Goal: Check status: Check status

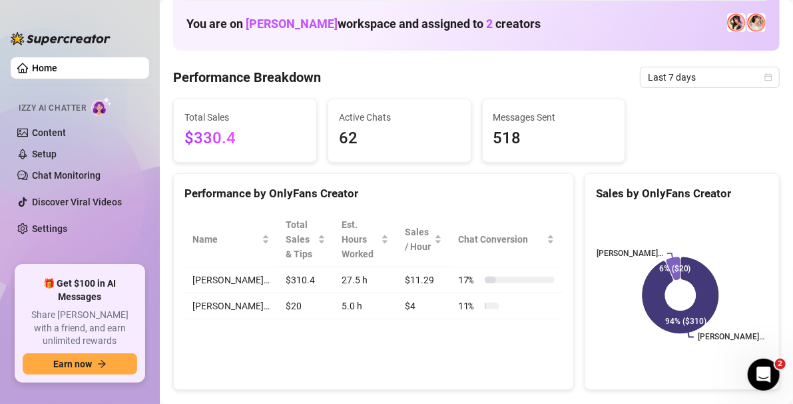
scroll to position [64, 0]
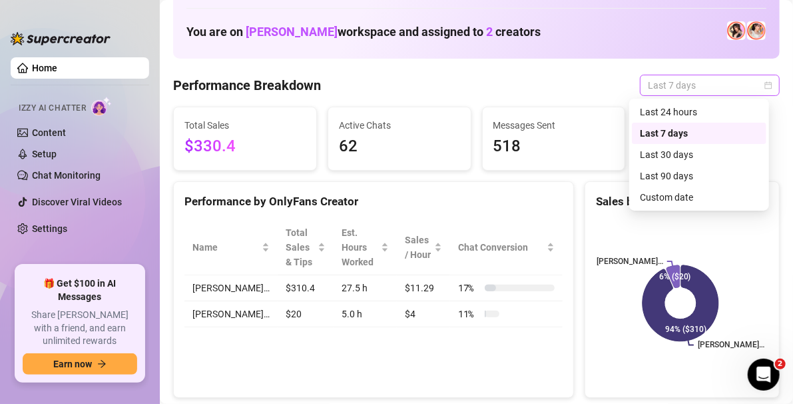
click at [763, 91] on div "Last 7 days" at bounding box center [710, 85] width 140 height 21
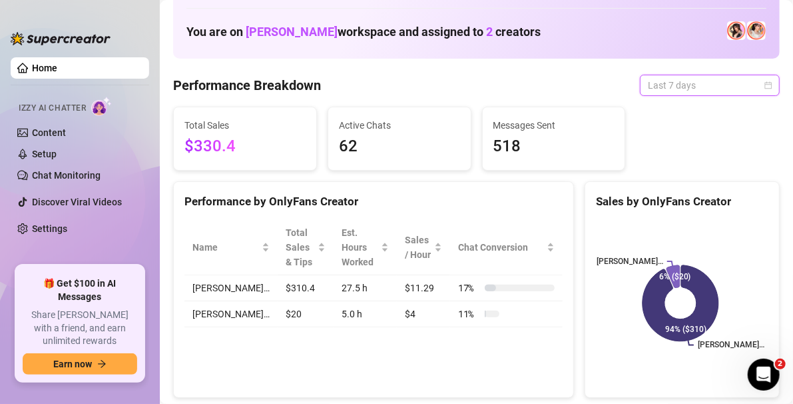
click at [763, 91] on div "Last 7 days" at bounding box center [710, 85] width 140 height 21
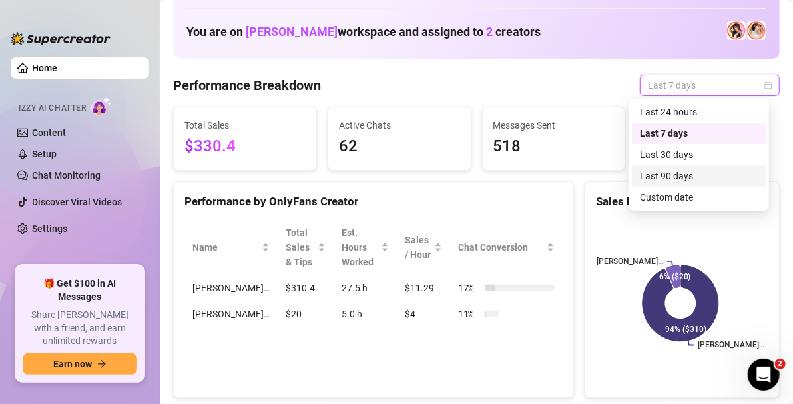
click at [685, 173] on div "Last 90 days" at bounding box center [699, 176] width 119 height 15
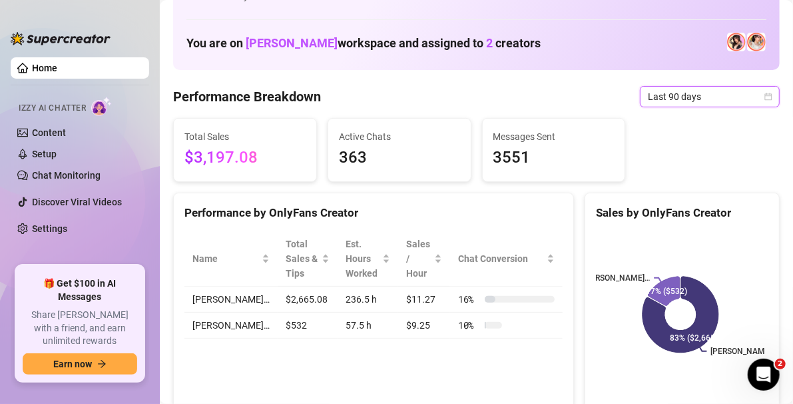
scroll to position [51, 0]
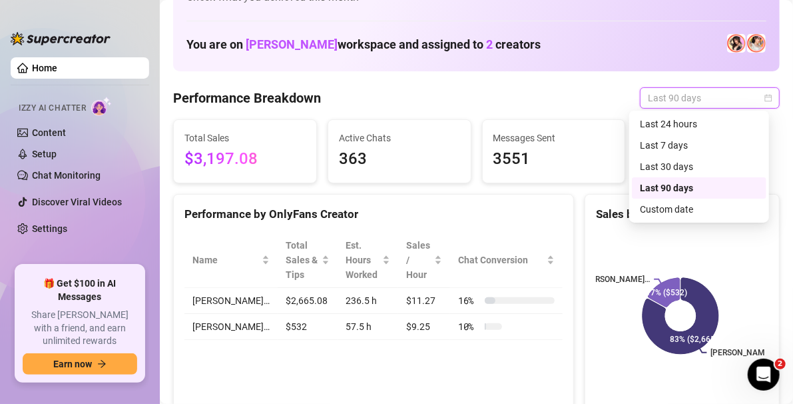
click at [757, 93] on span "Last 90 days" at bounding box center [710, 98] width 124 height 20
click at [645, 213] on div "Custom date" at bounding box center [699, 209] width 119 height 15
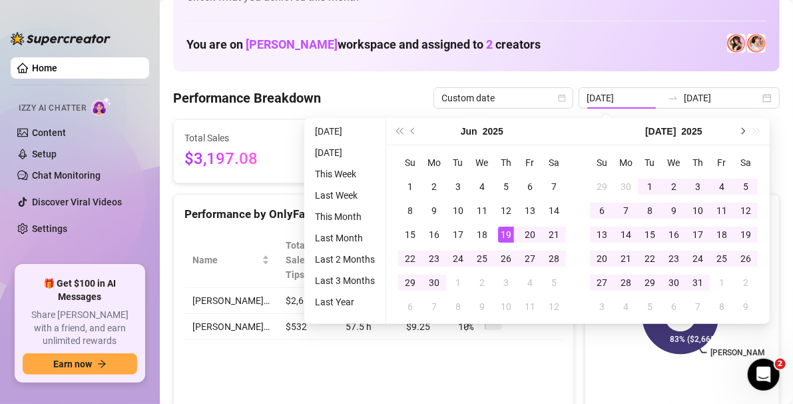
click at [741, 135] on button "Next month (PageDown)" at bounding box center [742, 131] width 15 height 27
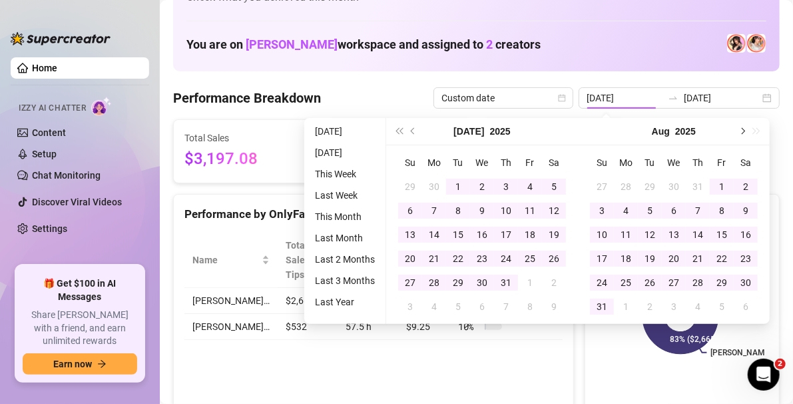
click at [741, 135] on button "Next month (PageDown)" at bounding box center [742, 131] width 15 height 27
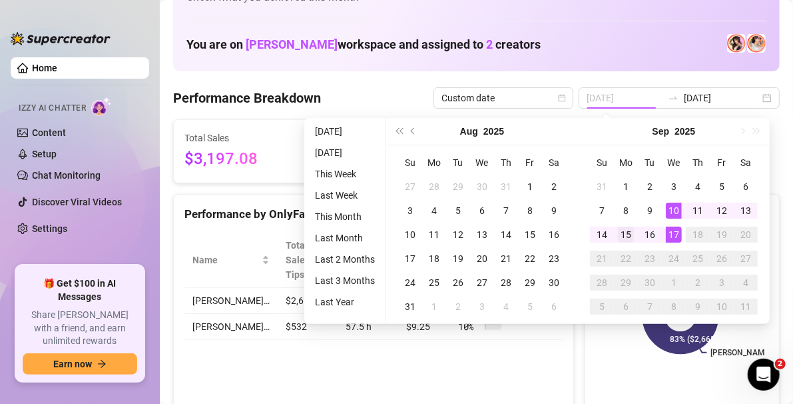
type input "[DATE]"
click at [627, 237] on div "15" at bounding box center [626, 234] width 16 height 16
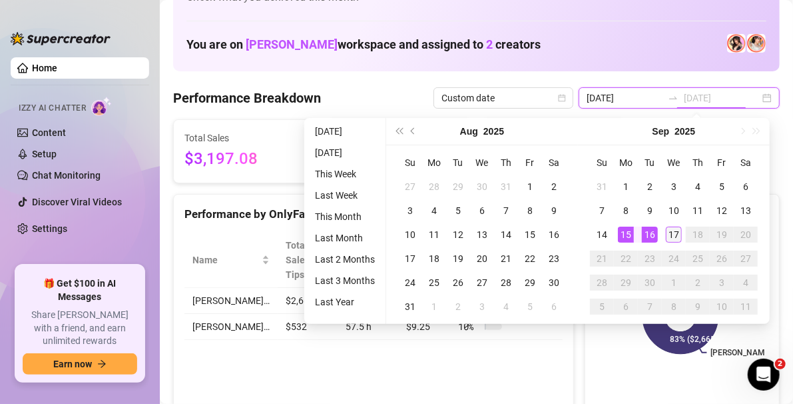
type input "[DATE]"
click at [681, 236] on div "17" at bounding box center [674, 234] width 16 height 16
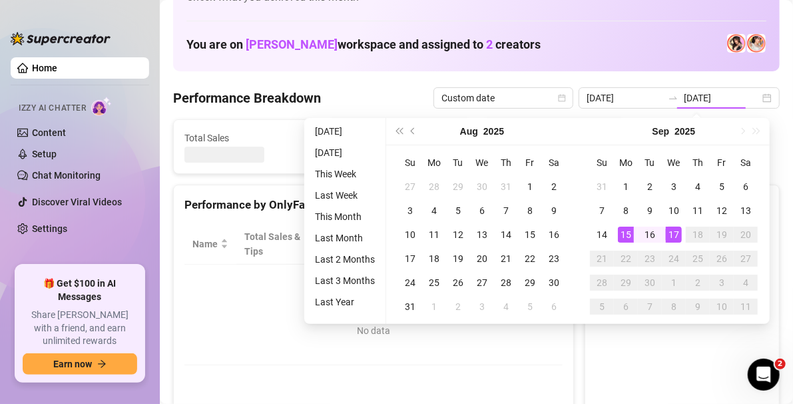
type input "[DATE]"
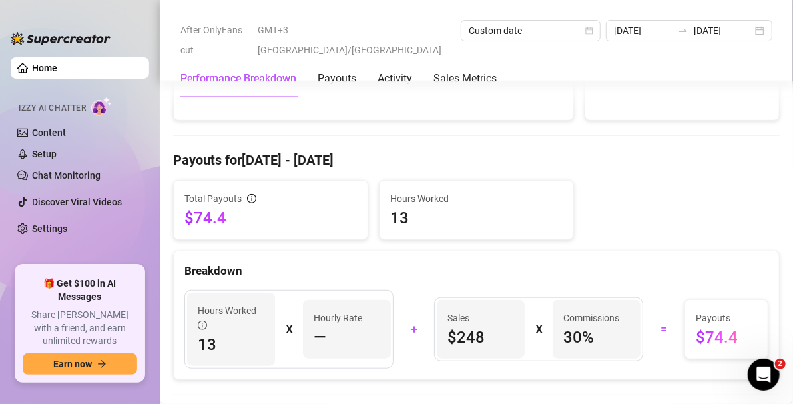
scroll to position [342, 0]
